Goal: Task Accomplishment & Management: Complete application form

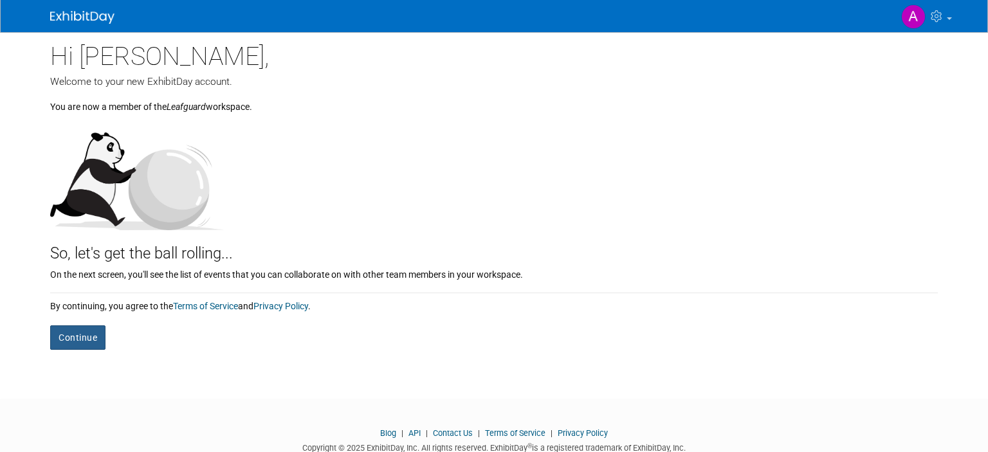
click at [97, 337] on button "Continue" at bounding box center [77, 338] width 55 height 24
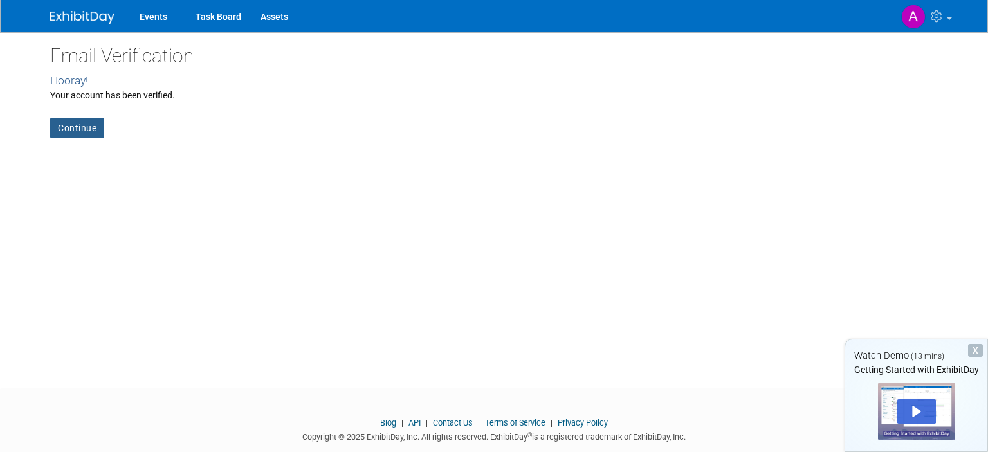
click at [79, 124] on link "Continue" at bounding box center [77, 128] width 54 height 21
